Goal: Information Seeking & Learning: Find specific fact

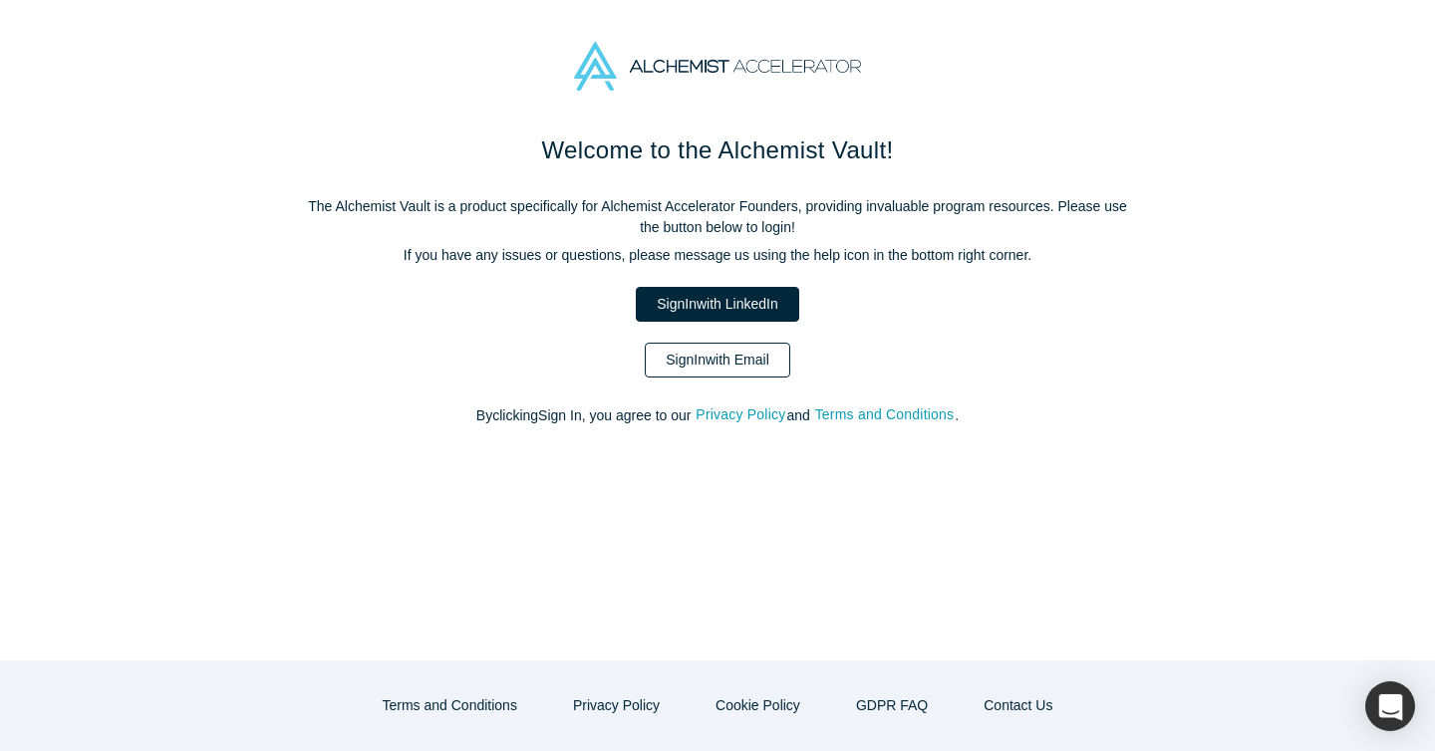
click at [733, 362] on link "Sign In with Email" at bounding box center [717, 360] width 145 height 35
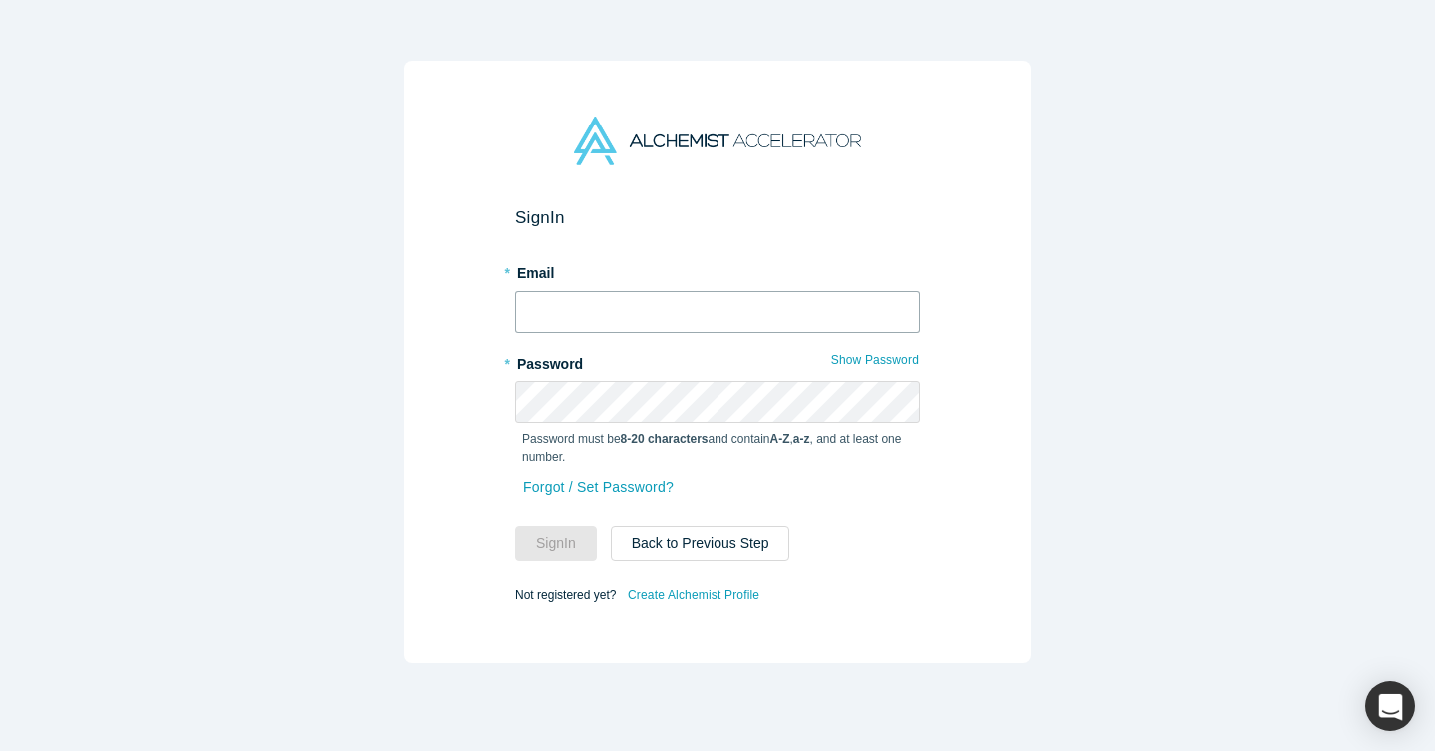
click at [802, 317] on input "text" at bounding box center [717, 312] width 404 height 42
type input "[EMAIL_ADDRESS][DOMAIN_NAME]"
click at [515, 526] on button "Sign In" at bounding box center [556, 543] width 82 height 35
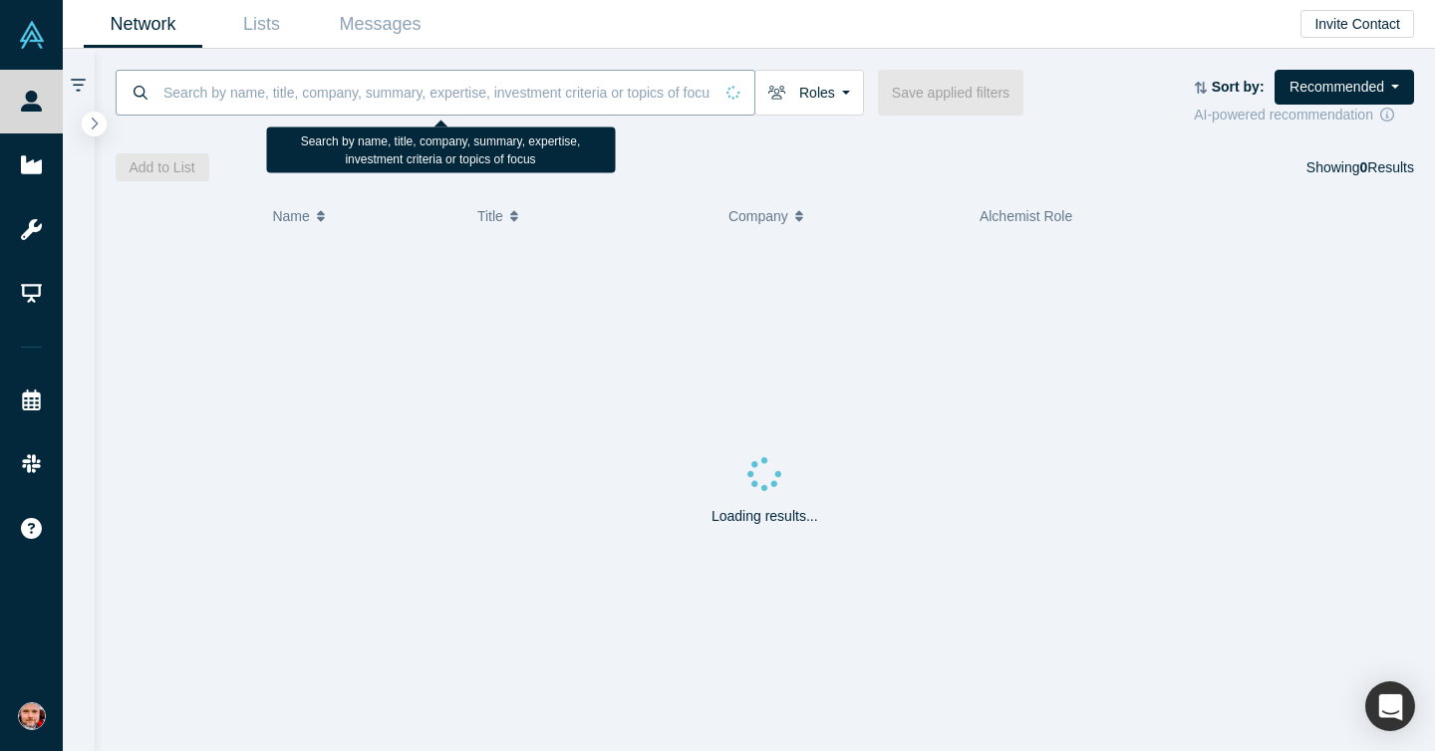
click at [283, 99] on input at bounding box center [436, 92] width 551 height 47
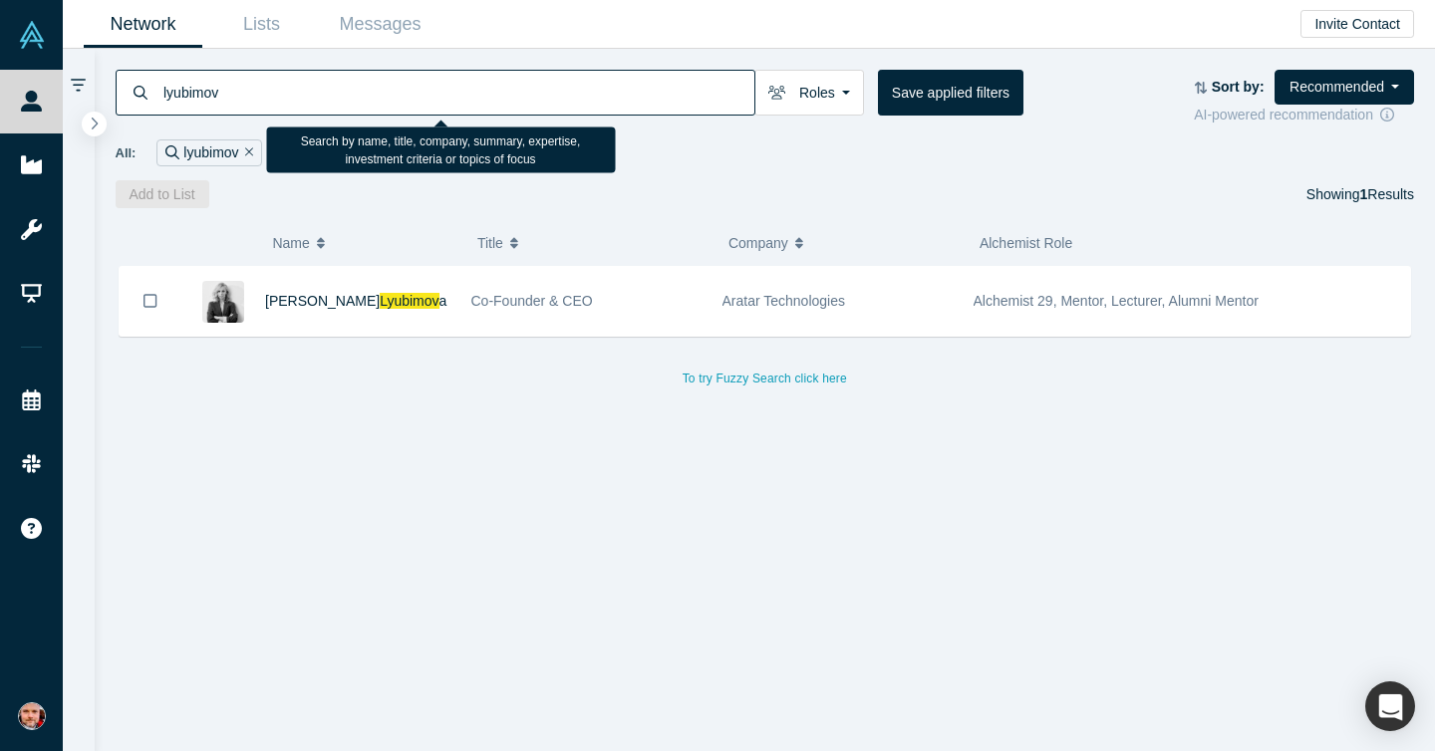
click at [422, 101] on input "lyubimov" at bounding box center [457, 92] width 593 height 47
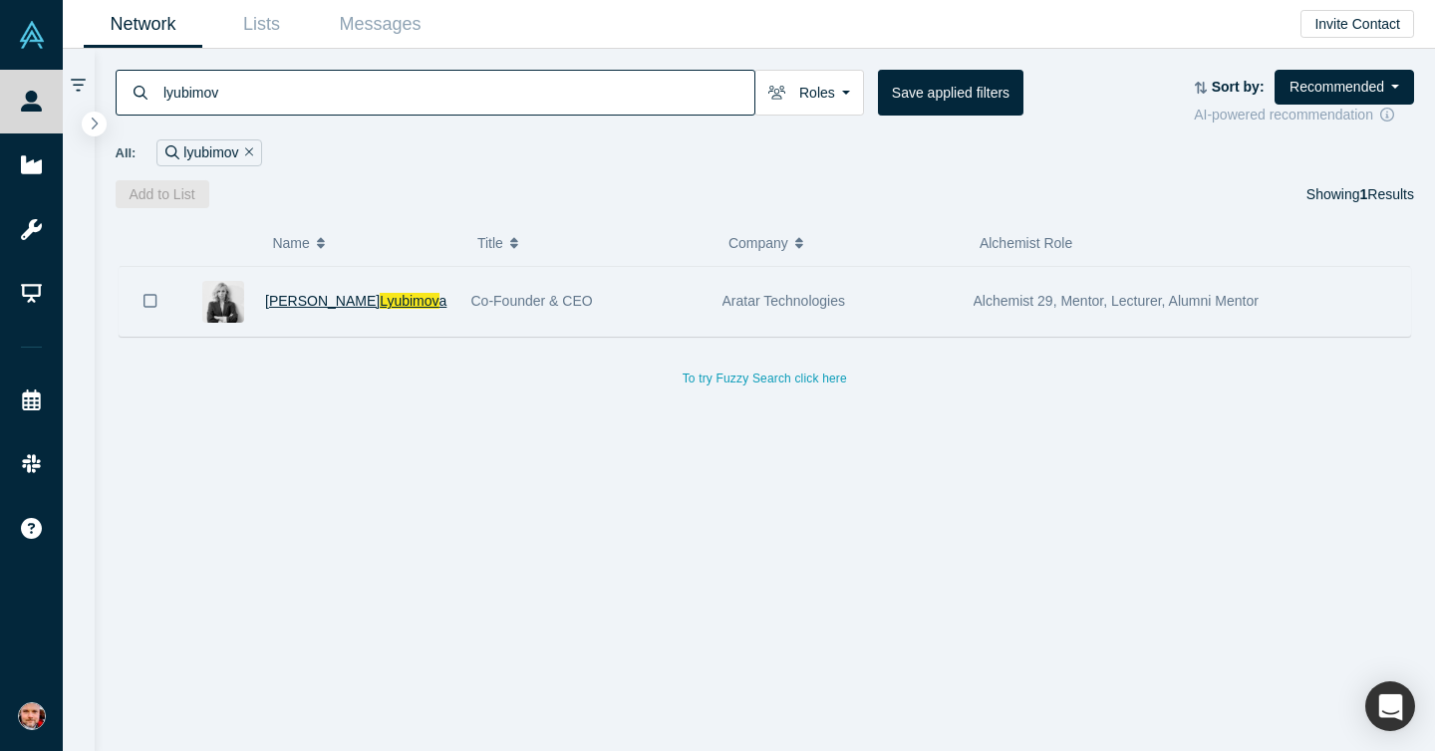
type input "lyubimov"
click at [380, 302] on span "Lyubimov" at bounding box center [409, 301] width 59 height 16
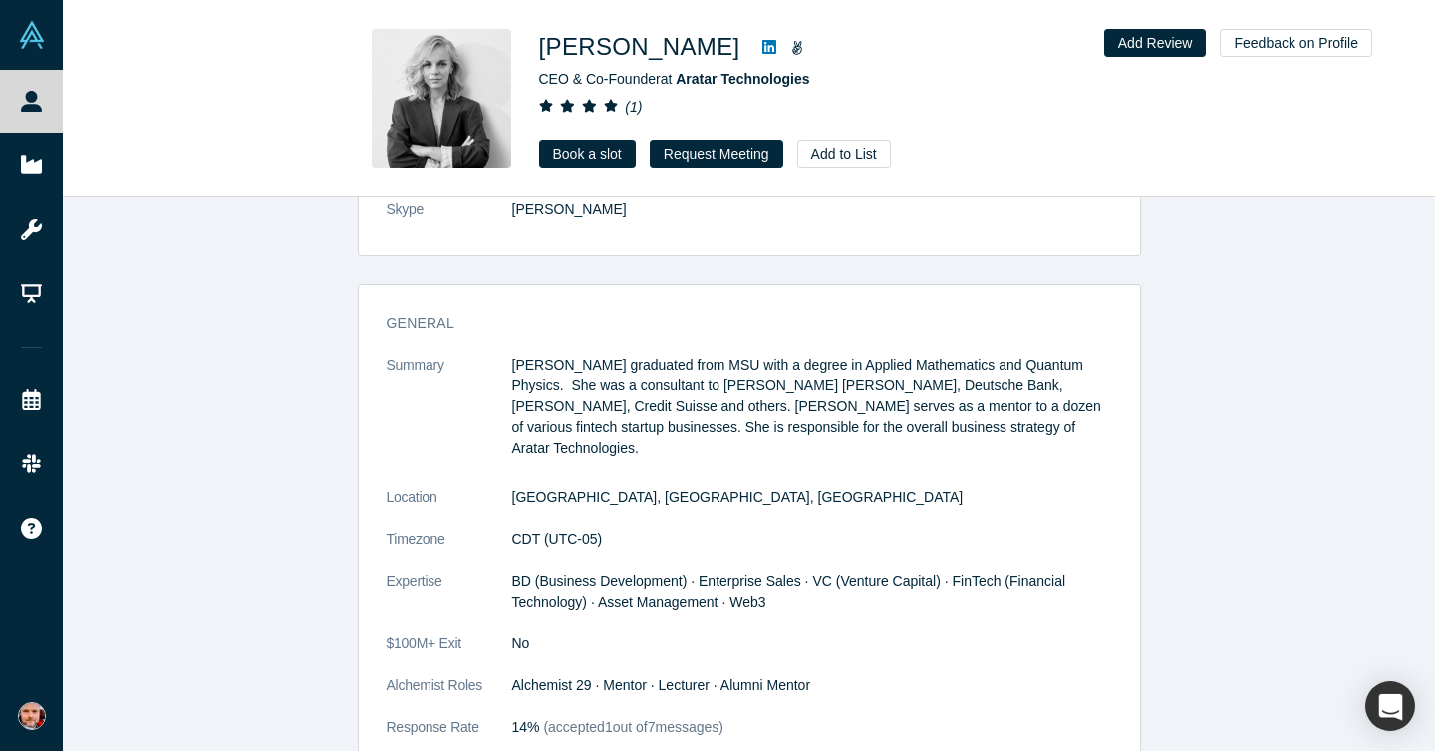
scroll to position [402, 0]
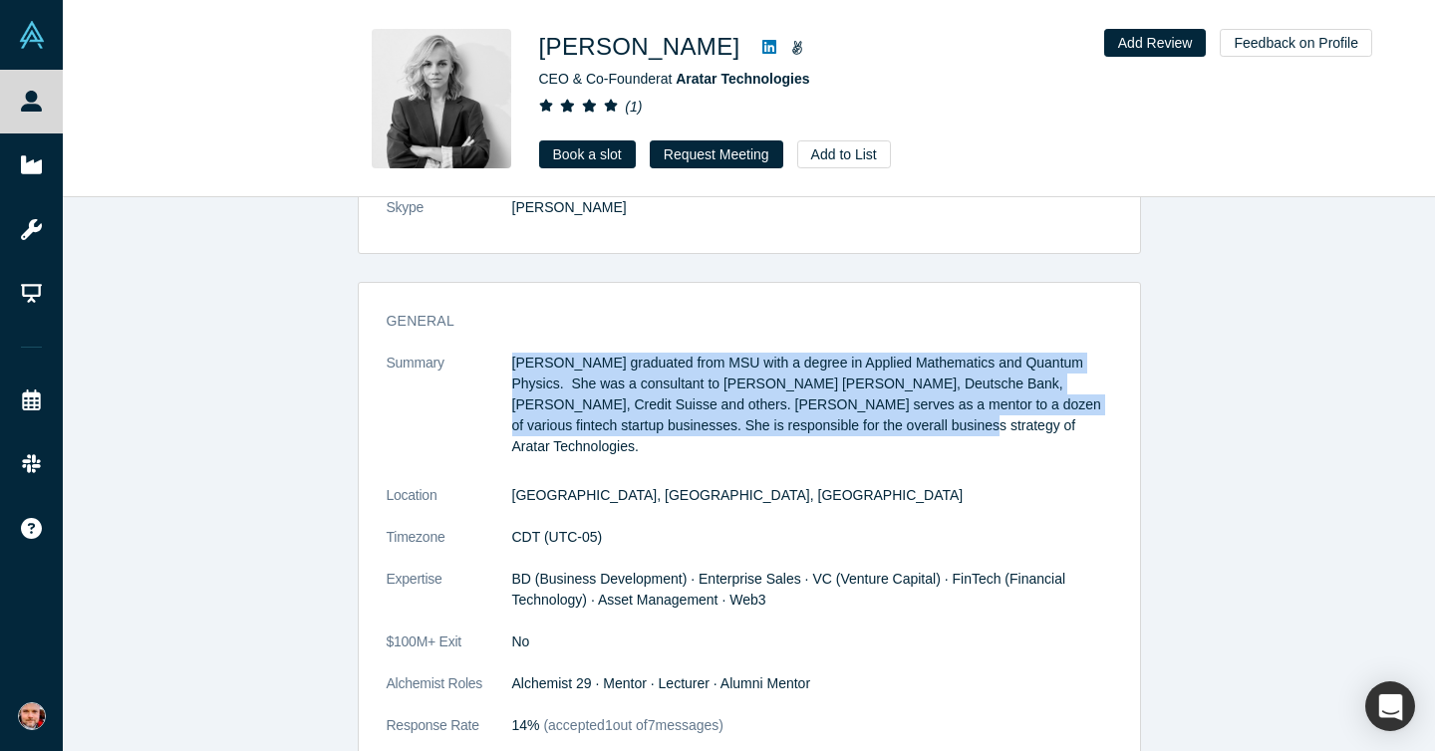
drag, startPoint x: 845, startPoint y: 440, endPoint x: 501, endPoint y: 355, distance: 354.2
click at [501, 355] on dl "Summary [PERSON_NAME] graduated from MSU with a degree in Applied Mathematics a…" at bounding box center [749, 555] width 725 height 404
copy dl "[PERSON_NAME] graduated from MSU with a degree in Applied Mathematics and Quant…"
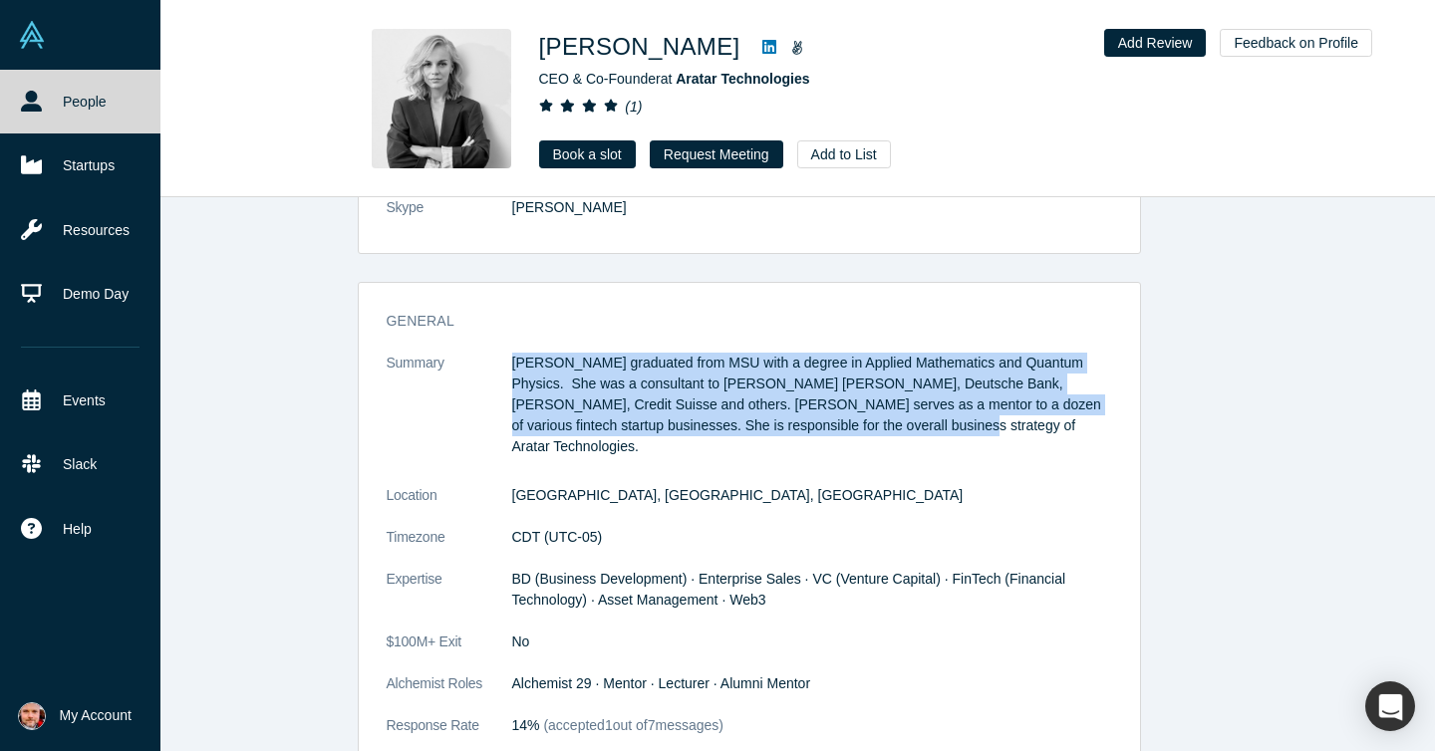
click at [97, 117] on link "People" at bounding box center [80, 102] width 160 height 64
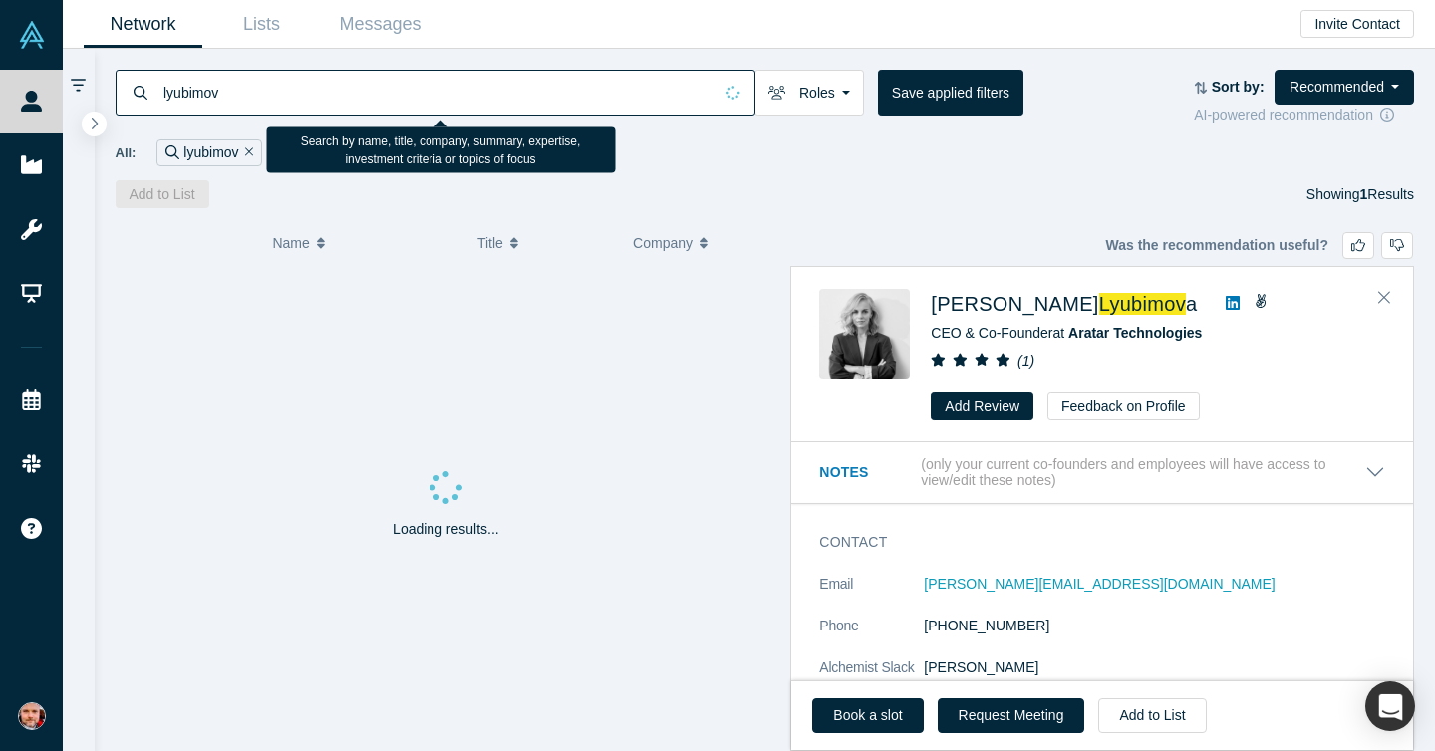
click at [196, 94] on input "lyubimov" at bounding box center [436, 92] width 551 height 47
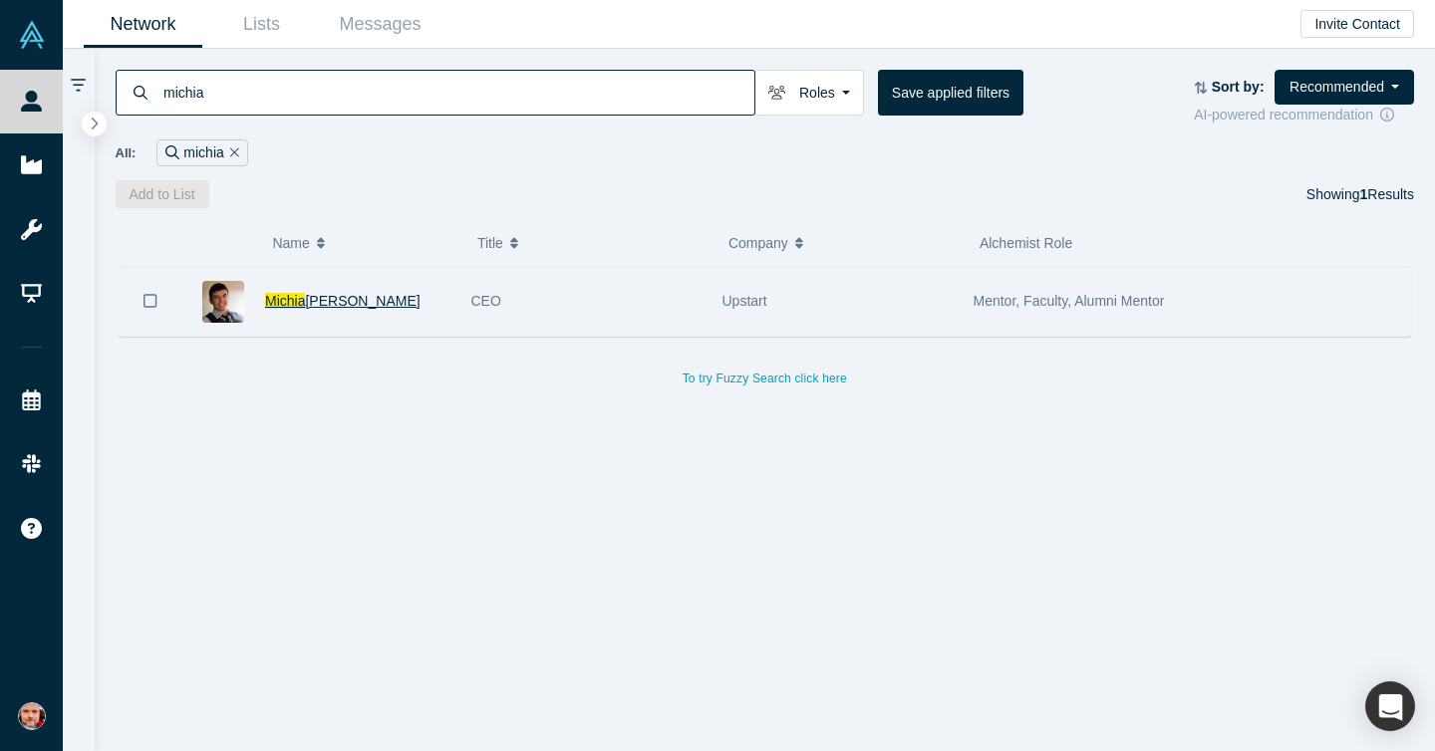
type input "michia"
click at [327, 306] on span "[PERSON_NAME]" at bounding box center [362, 301] width 115 height 16
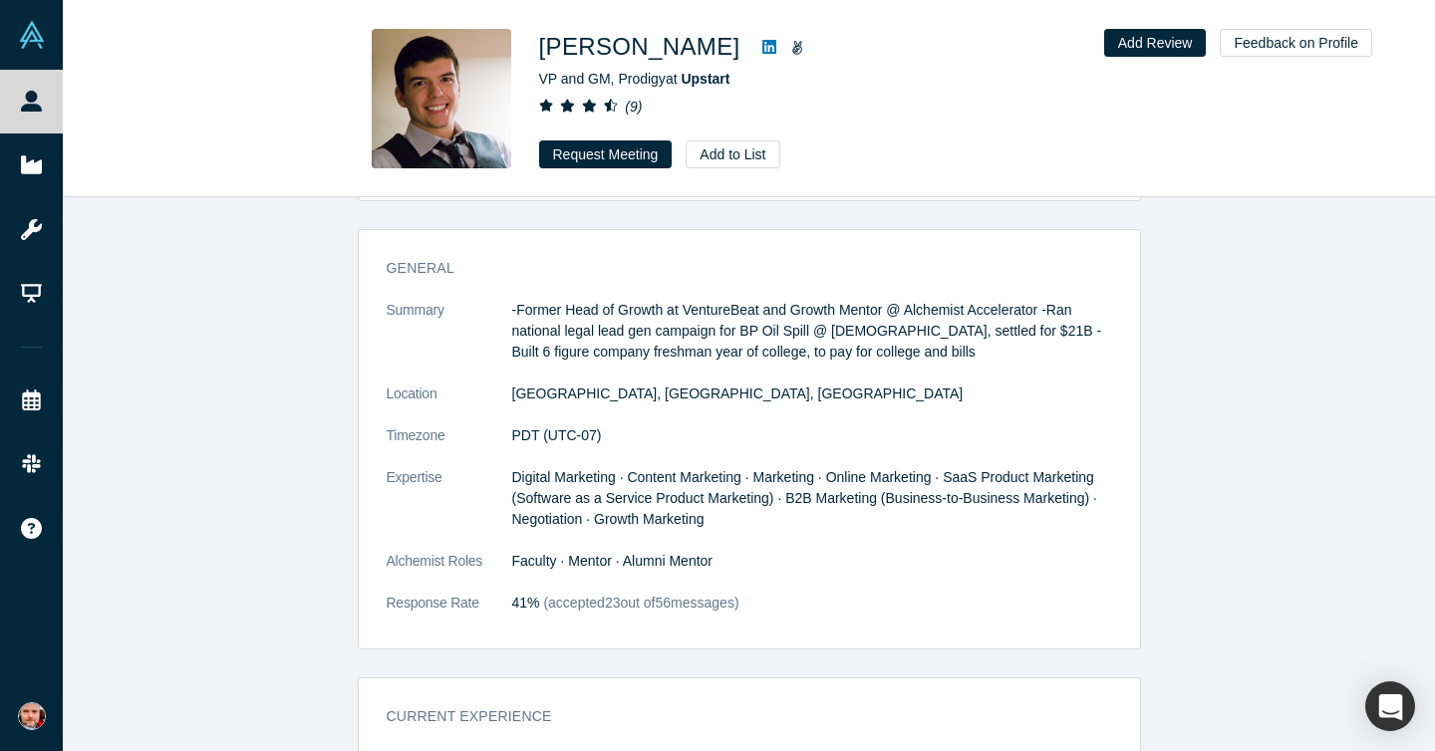
scroll to position [864, 0]
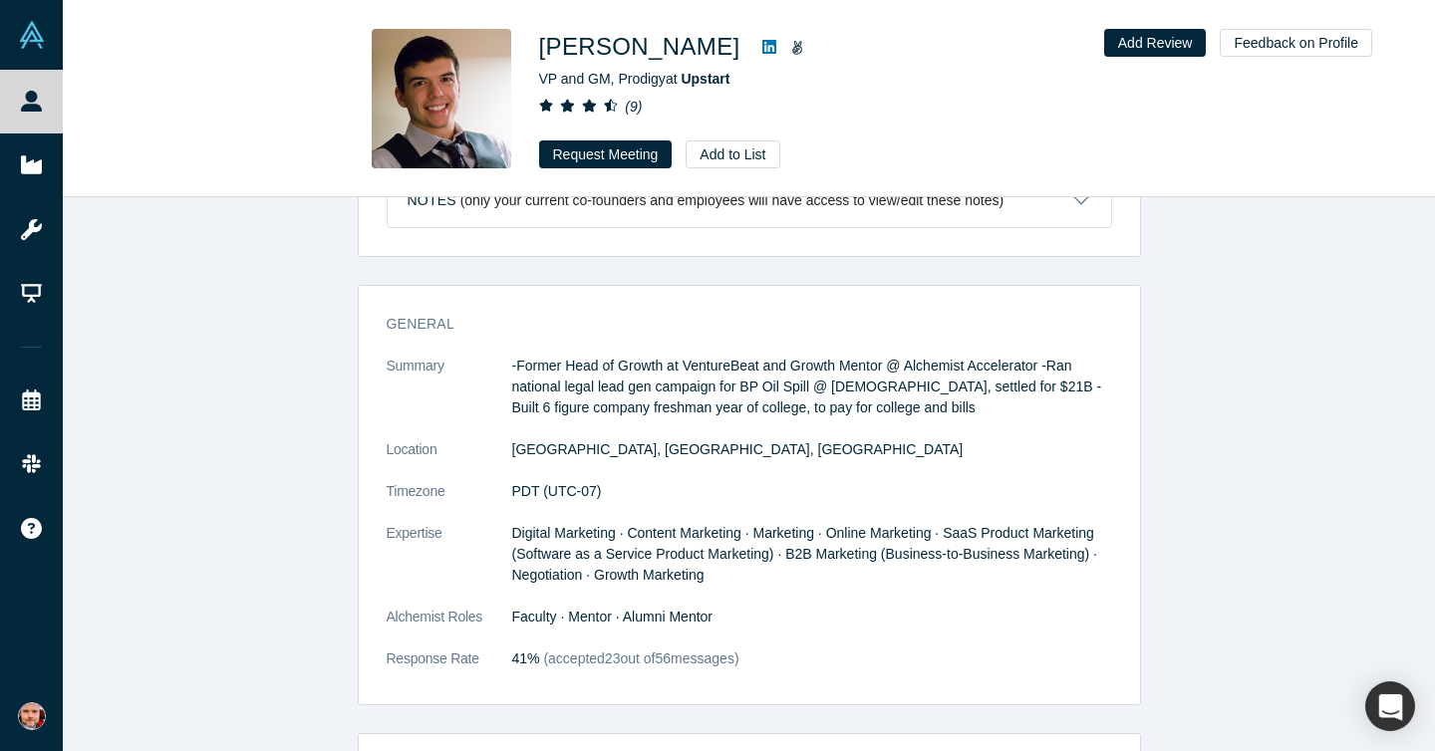
click at [564, 462] on dl "Summary -Former Head of Growth at VentureBeat and Growth Mentor @ Alchemist Acc…" at bounding box center [749, 523] width 725 height 335
click at [764, 461] on dl "Summary -Former Head of Growth at VentureBeat and Growth Mentor @ Alchemist Acc…" at bounding box center [749, 523] width 725 height 335
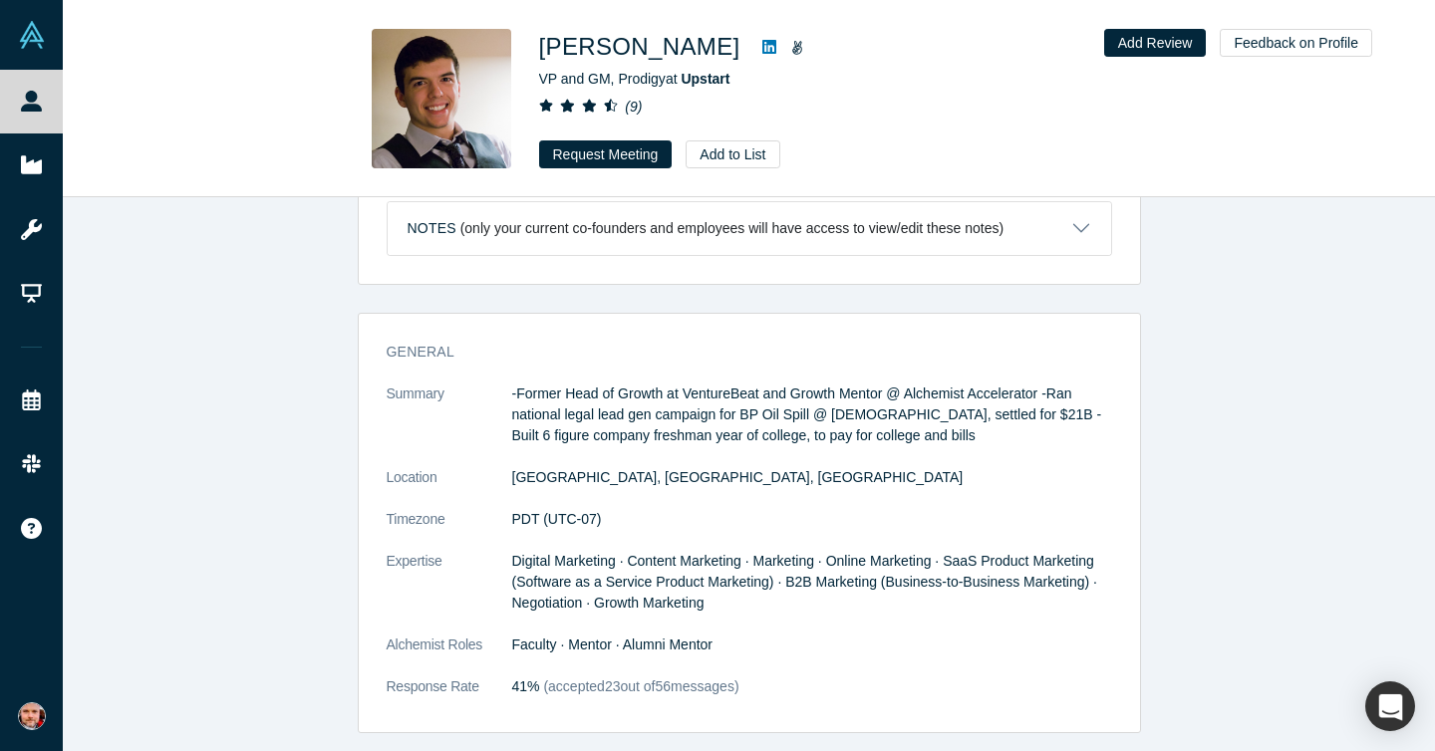
scroll to position [834, 0]
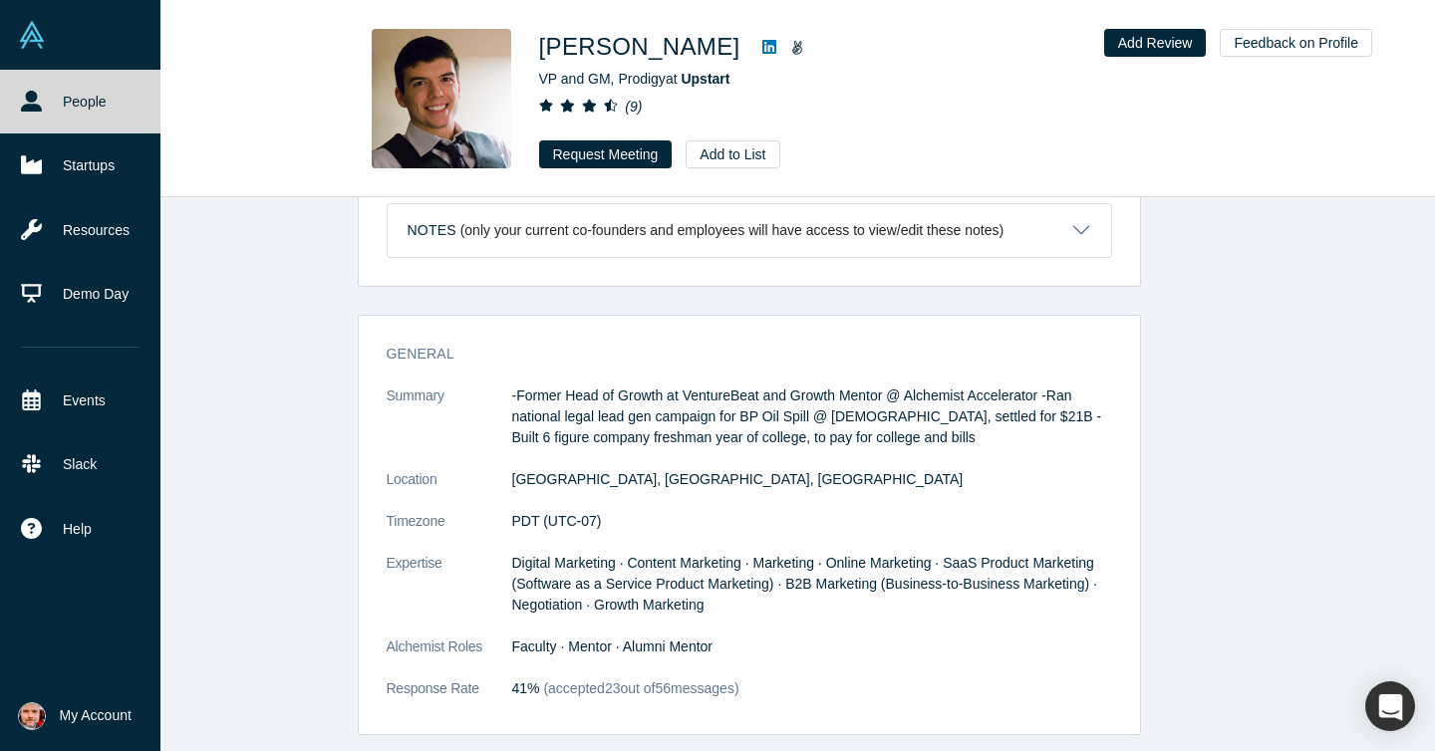
click at [64, 107] on link "People" at bounding box center [80, 102] width 160 height 64
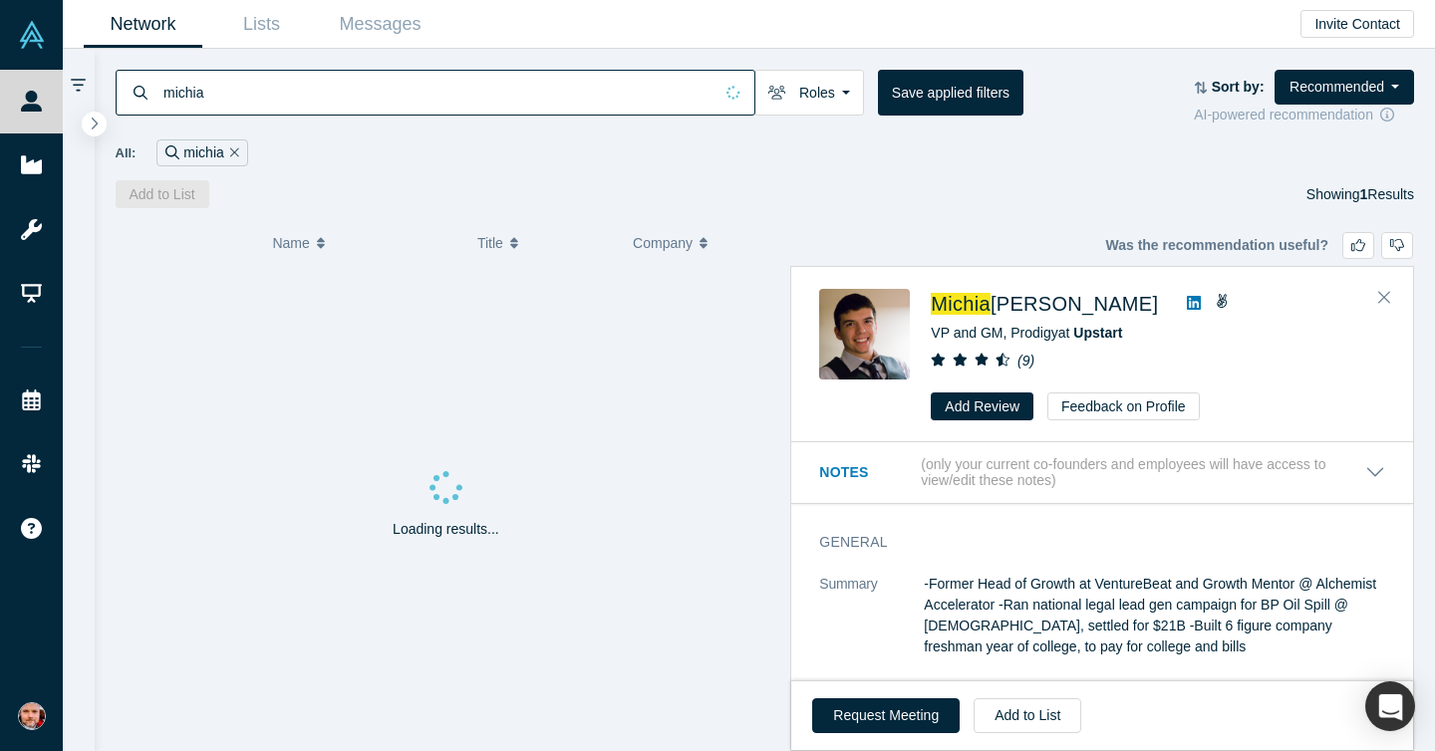
click at [229, 86] on input "michia" at bounding box center [436, 92] width 551 height 47
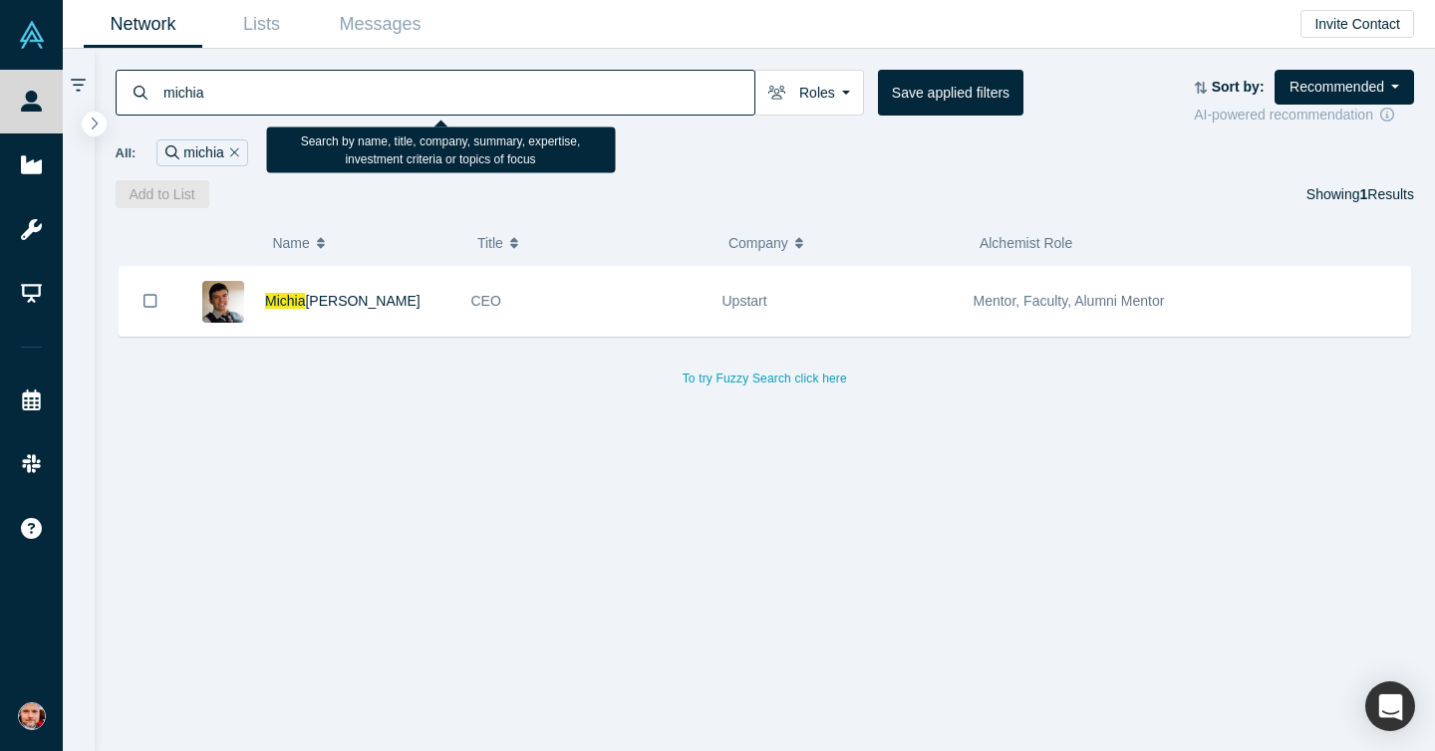
click at [229, 86] on input "michia" at bounding box center [457, 92] width 593 height 47
type input "michia"
